Goal: Transaction & Acquisition: Obtain resource

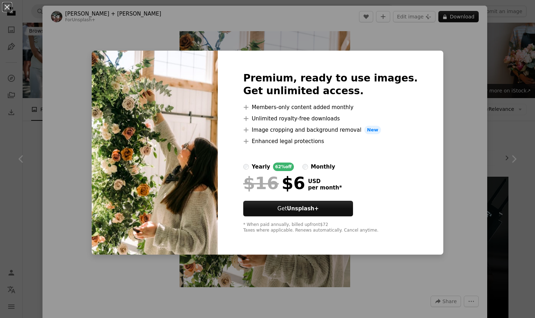
scroll to position [307, 0]
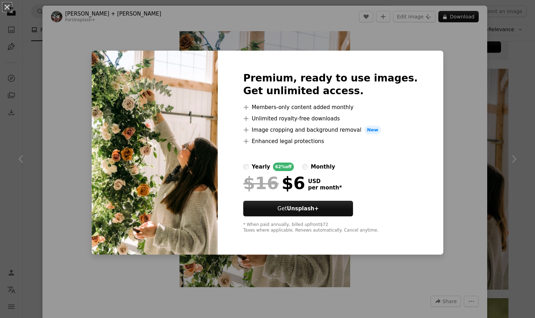
click at [443, 155] on div "An X shape Premium, ready to use images. Get unlimited access. A plus sign Memb…" at bounding box center [267, 159] width 535 height 318
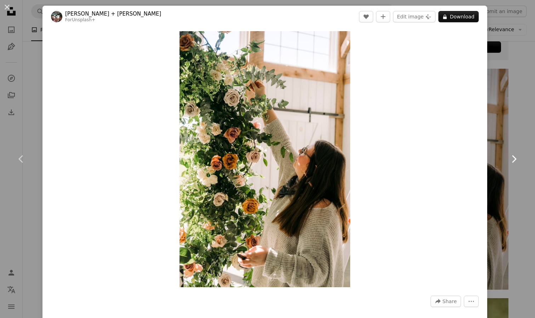
click at [517, 125] on link "Chevron right" at bounding box center [514, 159] width 42 height 68
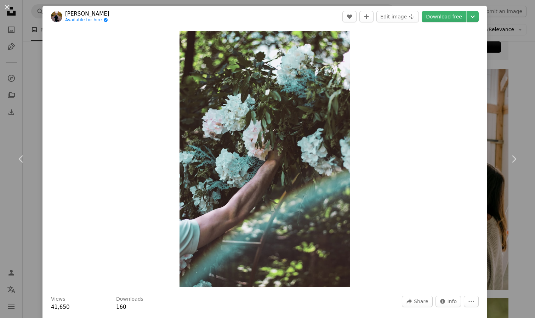
click at [511, 6] on div "An X shape Chevron left Chevron right [PERSON_NAME] Available for hire A checkm…" at bounding box center [267, 159] width 535 height 318
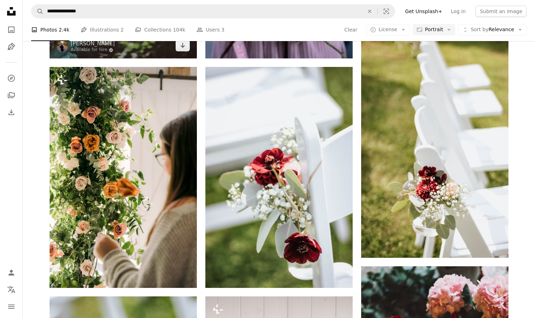
scroll to position [799, 0]
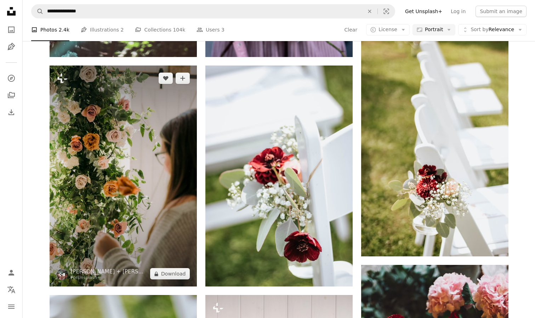
click at [93, 137] on img at bounding box center [123, 176] width 147 height 221
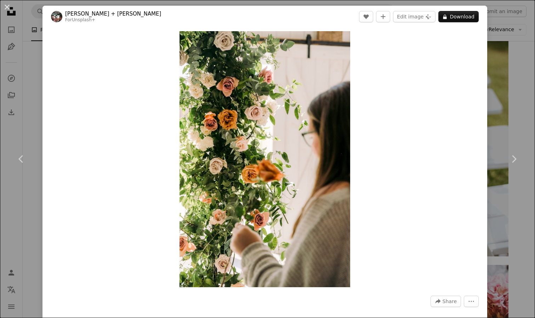
click at [526, 40] on div "An X shape Chevron left Chevron right [PERSON_NAME] + [PERSON_NAME] For Unsplas…" at bounding box center [267, 159] width 535 height 318
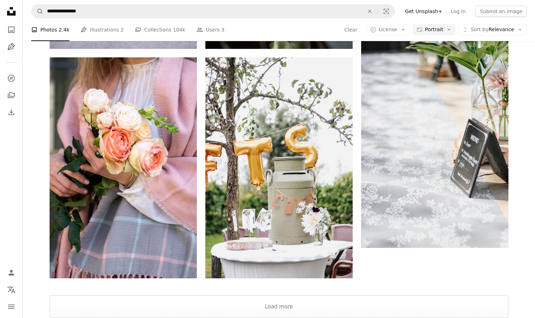
scroll to position [1499, 0]
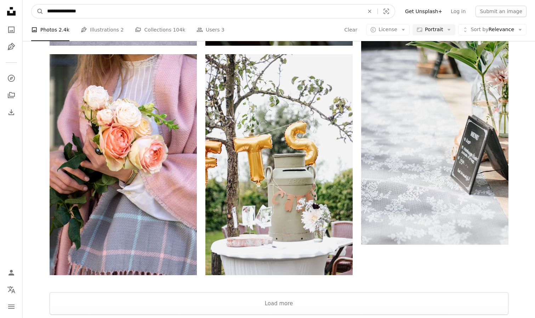
drag, startPoint x: 64, startPoint y: 11, endPoint x: 45, endPoint y: 11, distance: 19.5
click at [45, 11] on input "**********" at bounding box center [203, 11] width 318 height 13
type input "**********"
click button "A magnifying glass" at bounding box center [38, 11] width 12 height 13
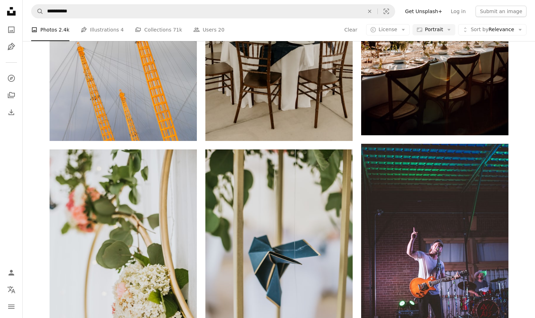
scroll to position [227, 0]
